Goal: Task Accomplishment & Management: Manage account settings

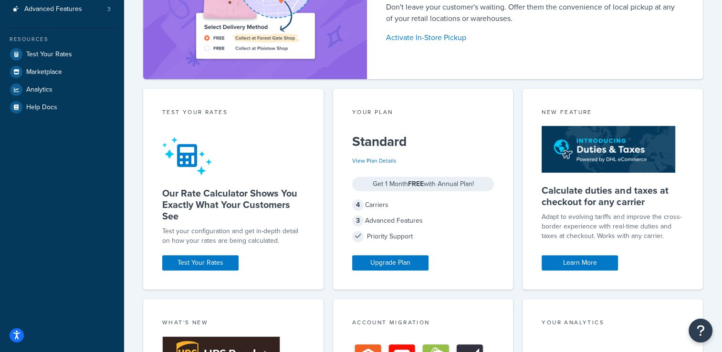
scroll to position [223, 0]
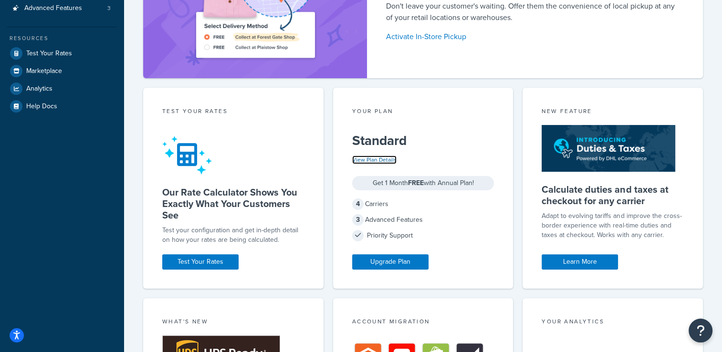
click at [382, 160] on link "View Plan Details" at bounding box center [374, 159] width 44 height 9
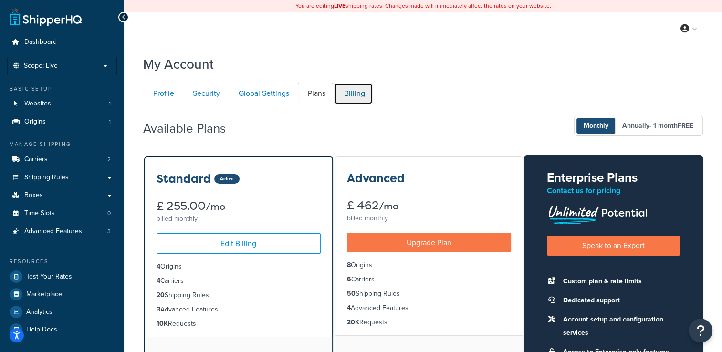
click at [349, 95] on link "Billing" at bounding box center [353, 93] width 39 height 21
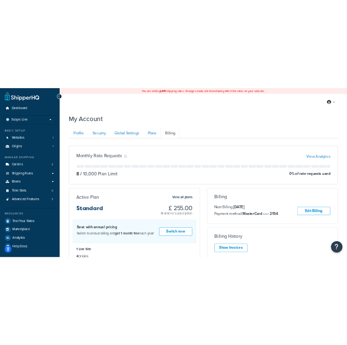
scroll to position [104, 0]
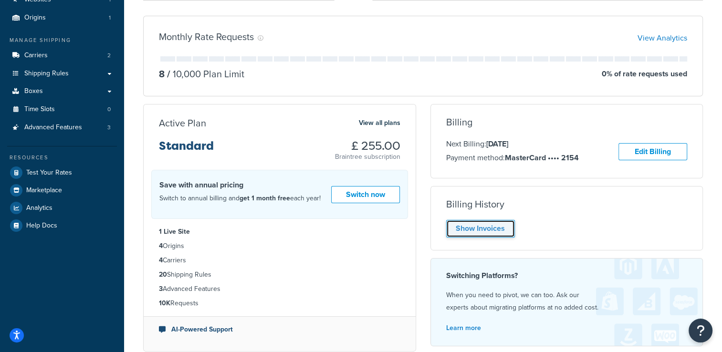
click at [492, 228] on link "Show Invoices" at bounding box center [480, 229] width 69 height 18
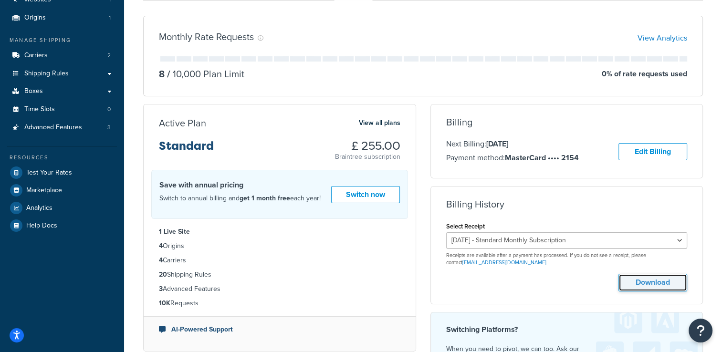
click at [651, 284] on button "Download" at bounding box center [652, 283] width 69 height 18
